Goal: Navigation & Orientation: Find specific page/section

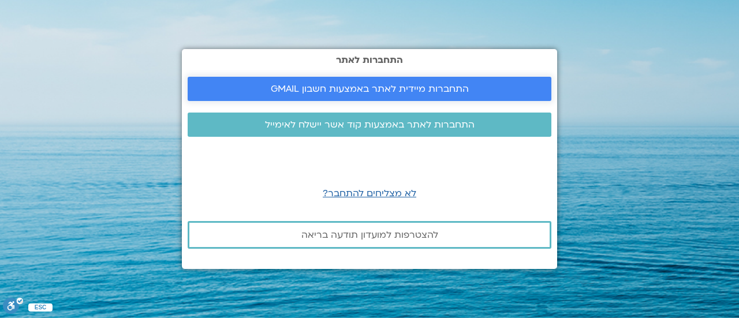
click at [340, 84] on span "התחברות מיידית לאתר באמצעות חשבון GMAIL" at bounding box center [370, 89] width 198 height 10
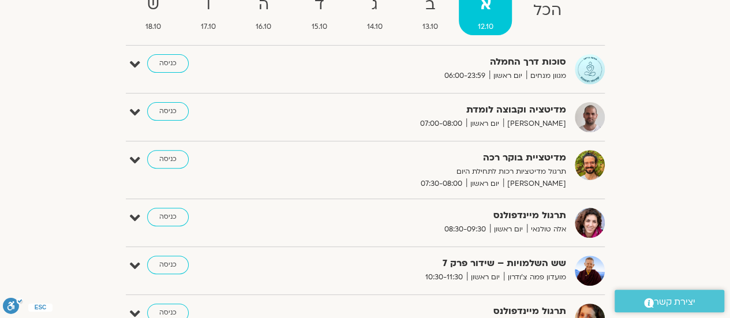
scroll to position [173, 0]
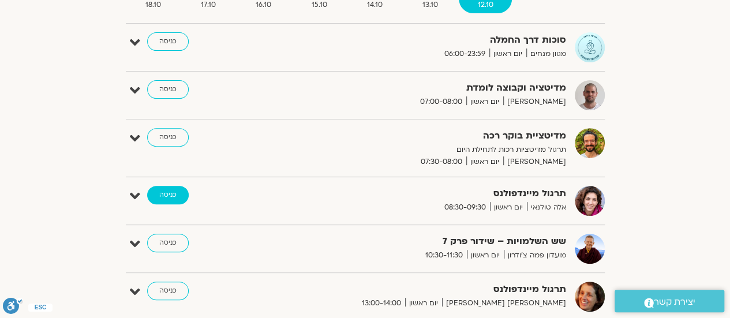
click at [164, 194] on link "כניסה" at bounding box center [168, 195] width 42 height 18
